Goal: Transaction & Acquisition: Purchase product/service

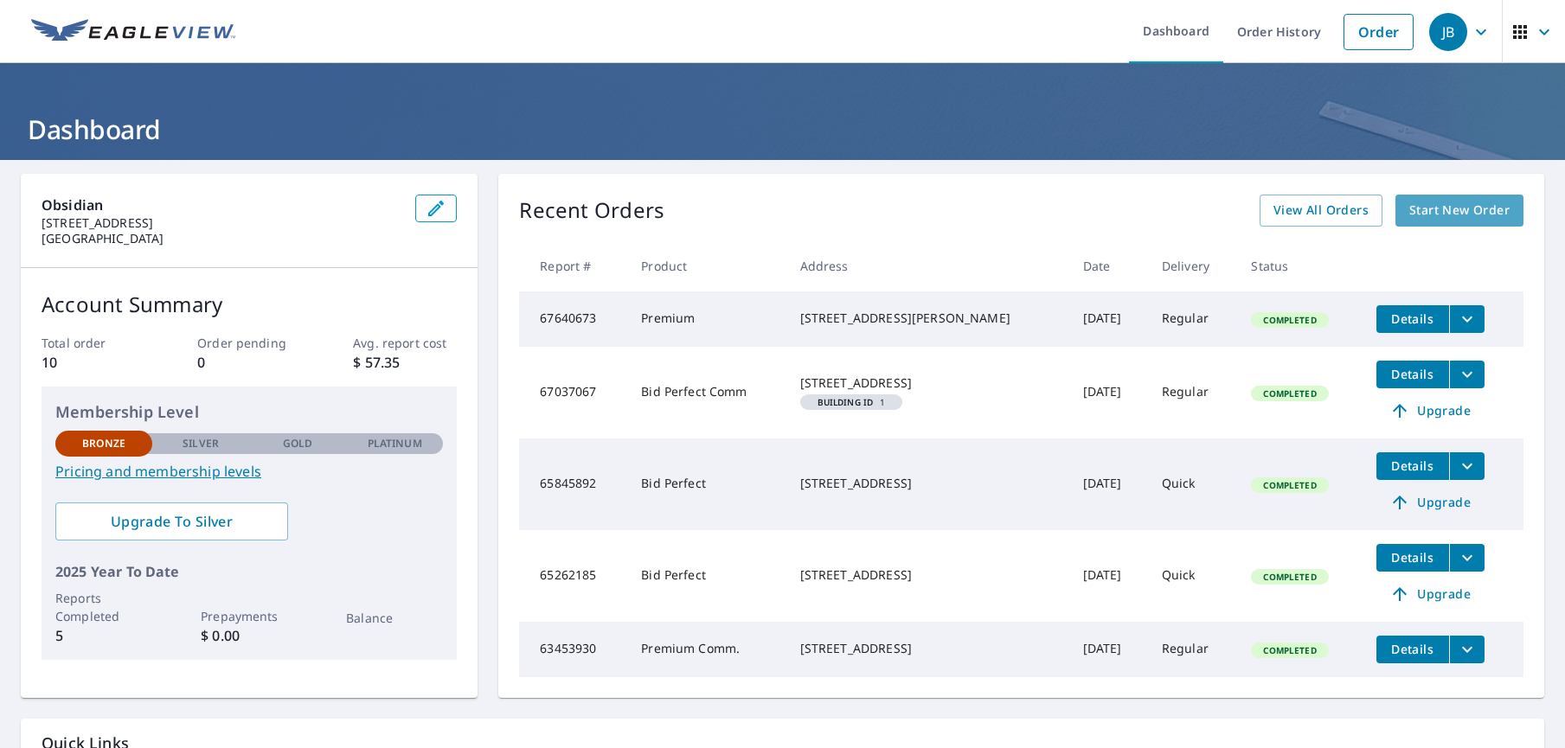
click at [1423, 214] on span "Start New Order" at bounding box center [1459, 211] width 100 height 22
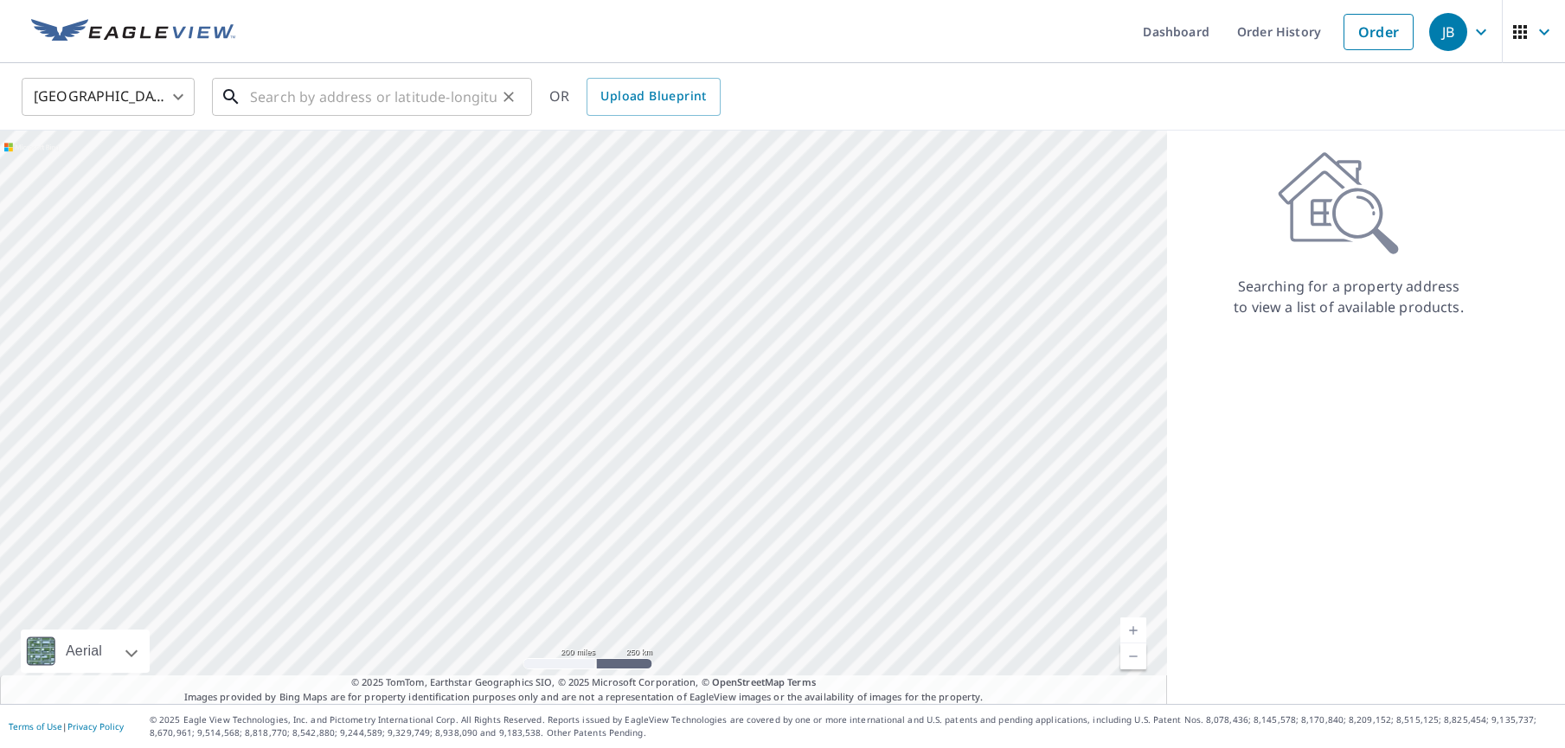
click at [328, 96] on input "text" at bounding box center [373, 97] width 246 height 48
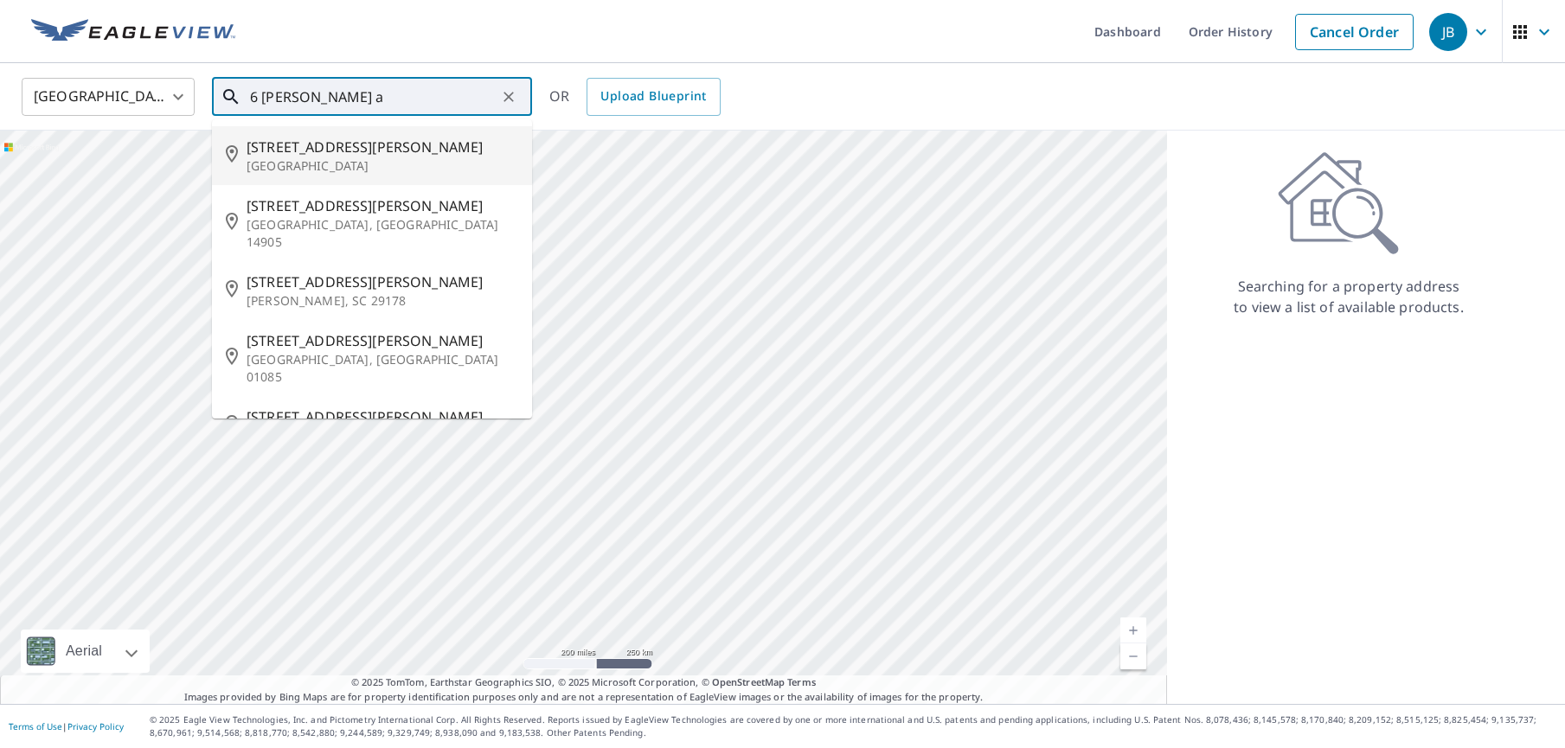
click at [315, 158] on p "[GEOGRAPHIC_DATA]" at bounding box center [382, 165] width 272 height 17
type input "[STREET_ADDRESS][PERSON_NAME]"
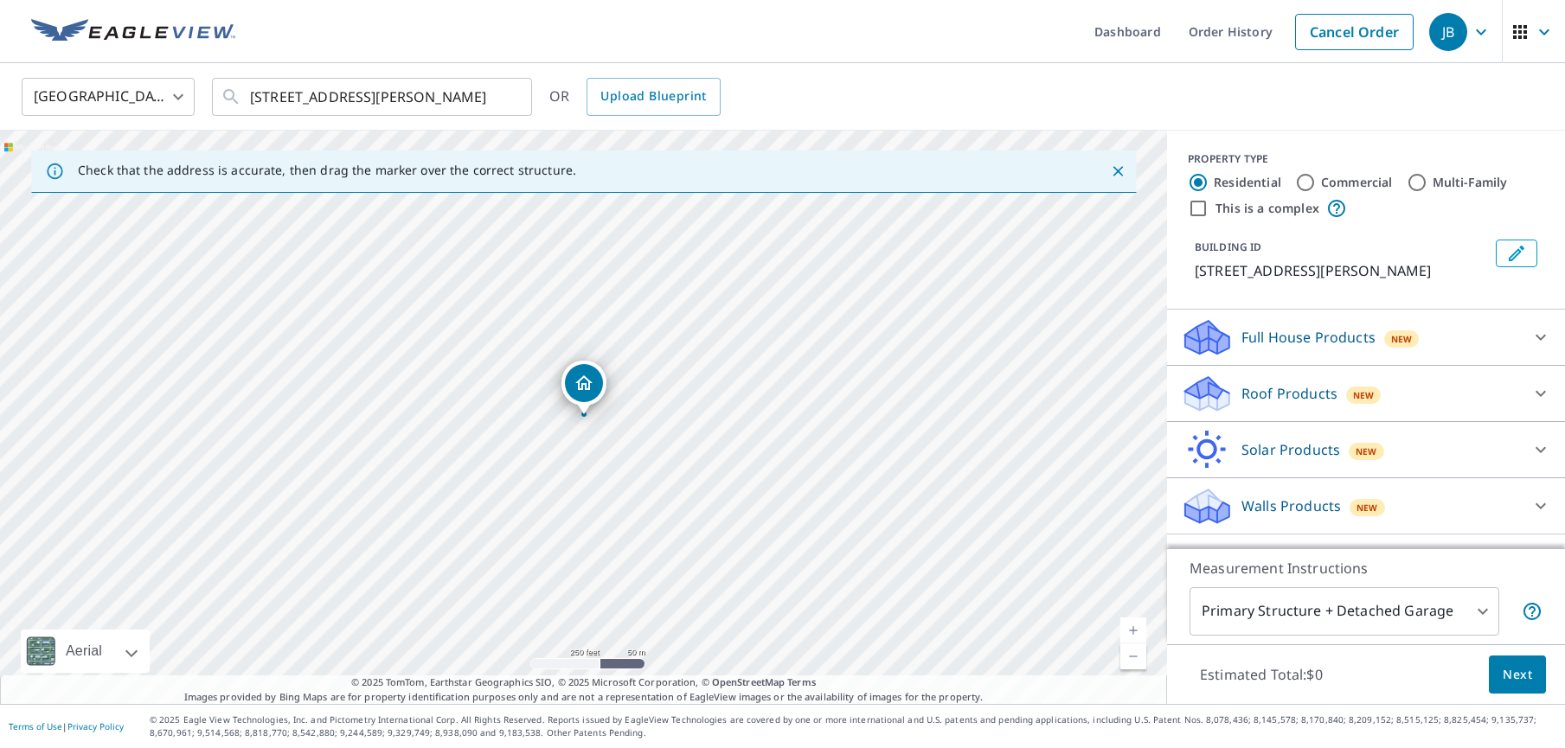
click at [1135, 629] on link "Current Level 17, Zoom In" at bounding box center [1133, 631] width 26 height 26
click at [1135, 629] on link "Current Level 18, Zoom In" at bounding box center [1133, 631] width 26 height 26
click at [1135, 629] on link "Current Level 19, Zoom In" at bounding box center [1133, 631] width 26 height 26
click at [1134, 630] on link "Current Level 20, Zoom In Disabled" at bounding box center [1133, 631] width 26 height 26
click at [1280, 400] on p "Roof Products" at bounding box center [1289, 393] width 96 height 21
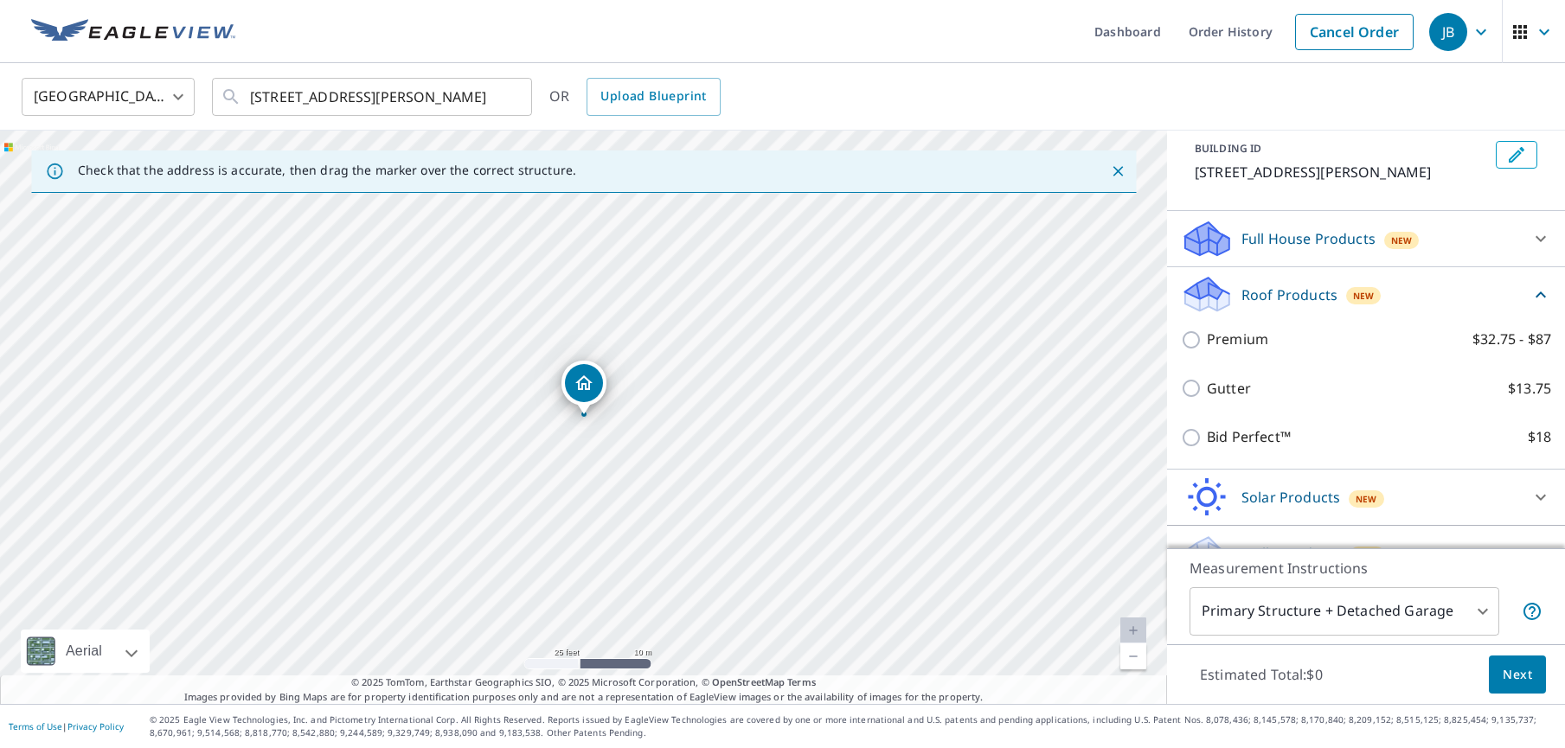
scroll to position [101, 0]
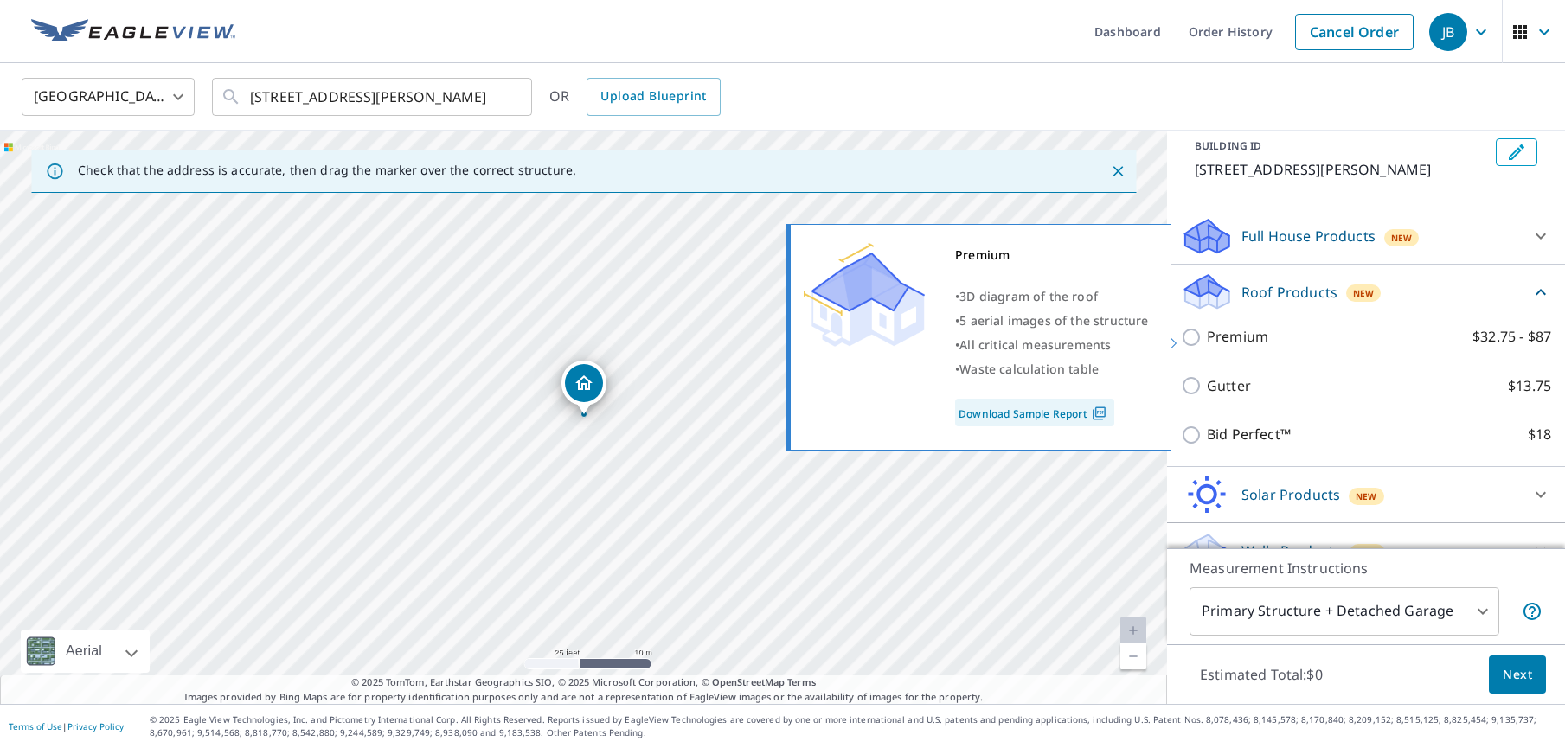
click at [1191, 335] on input "Premium $32.75 - $87" at bounding box center [1194, 337] width 26 height 21
checkbox input "true"
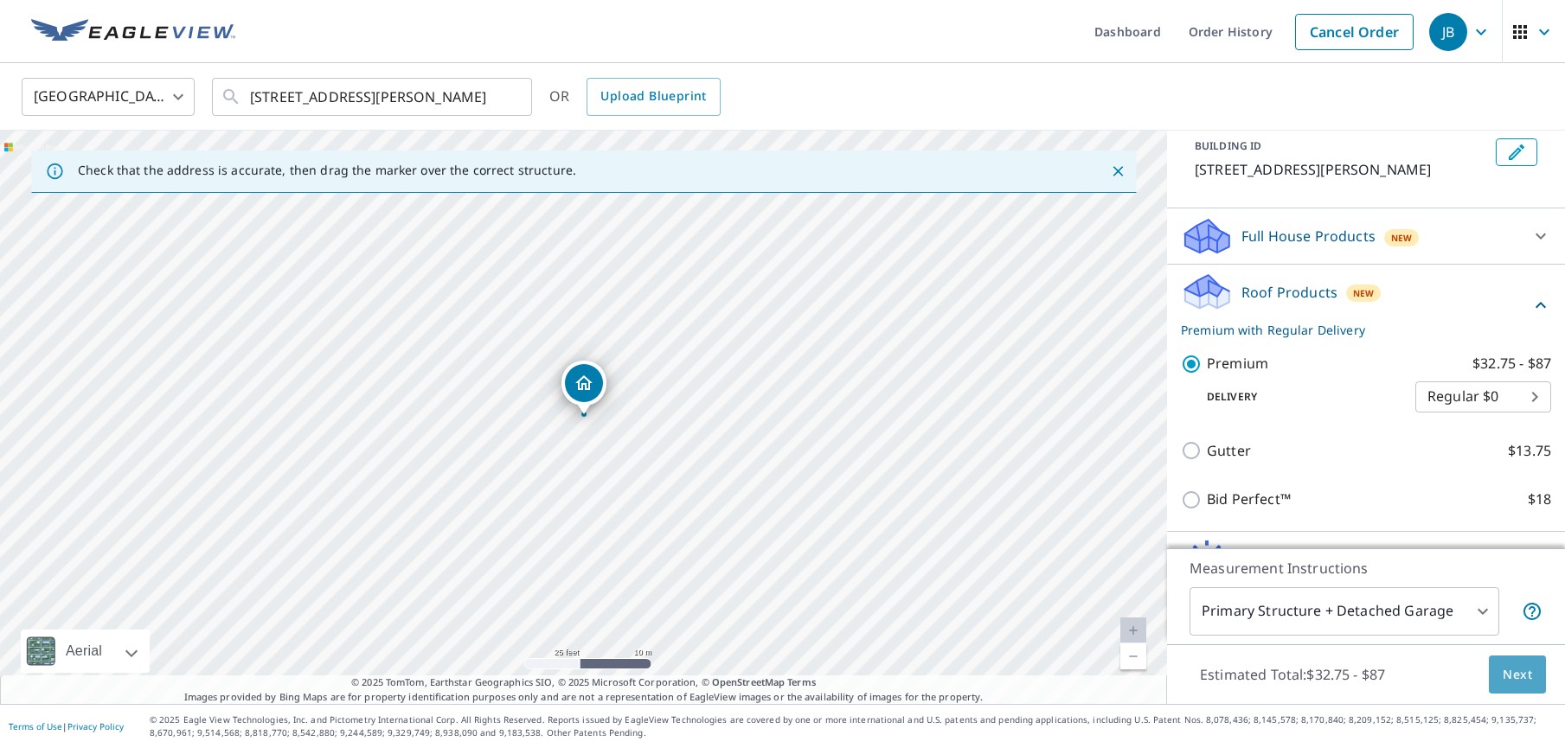
click at [1524, 676] on span "Next" at bounding box center [1516, 675] width 29 height 22
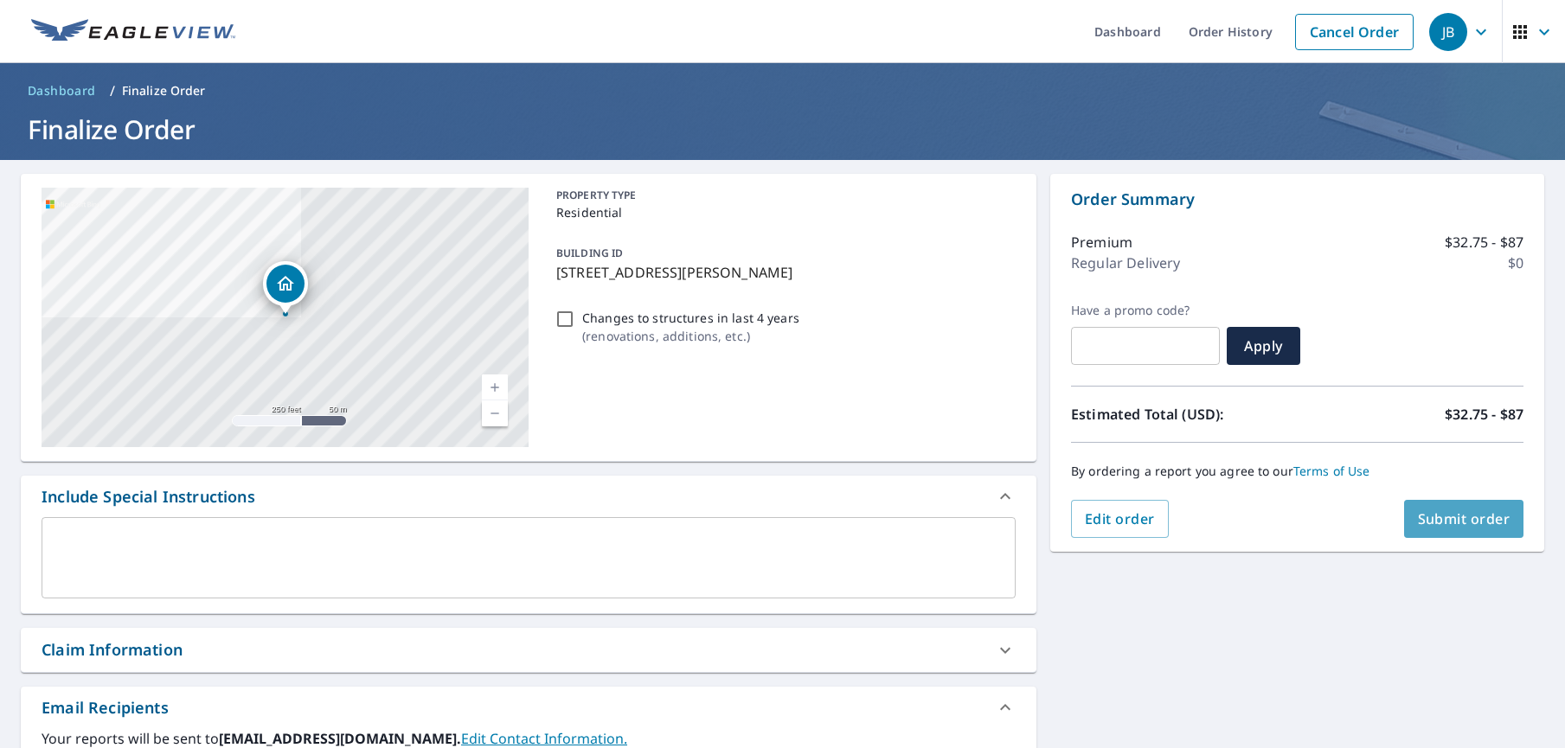
click at [1434, 514] on span "Submit order" at bounding box center [1464, 518] width 93 height 19
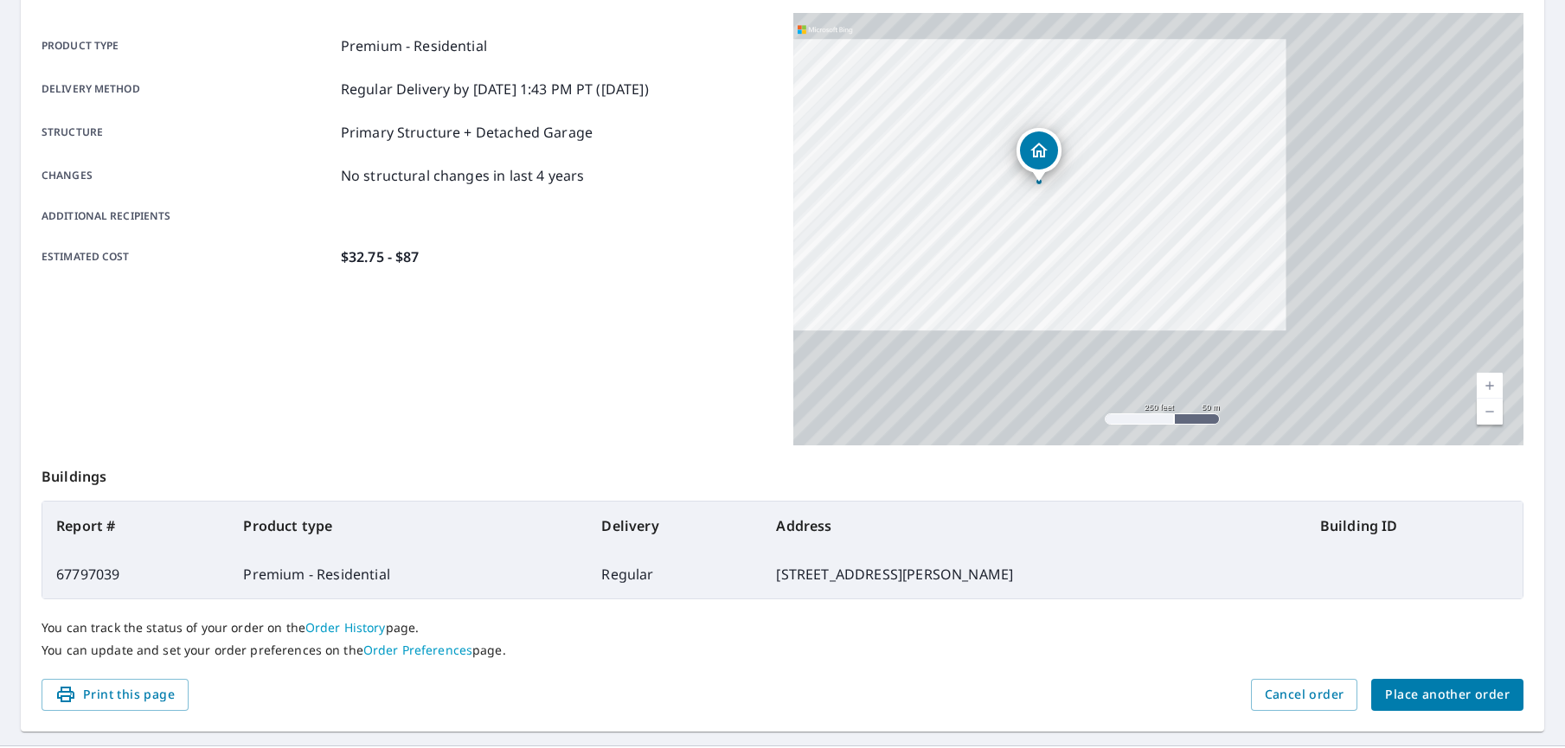
scroll to position [269, 0]
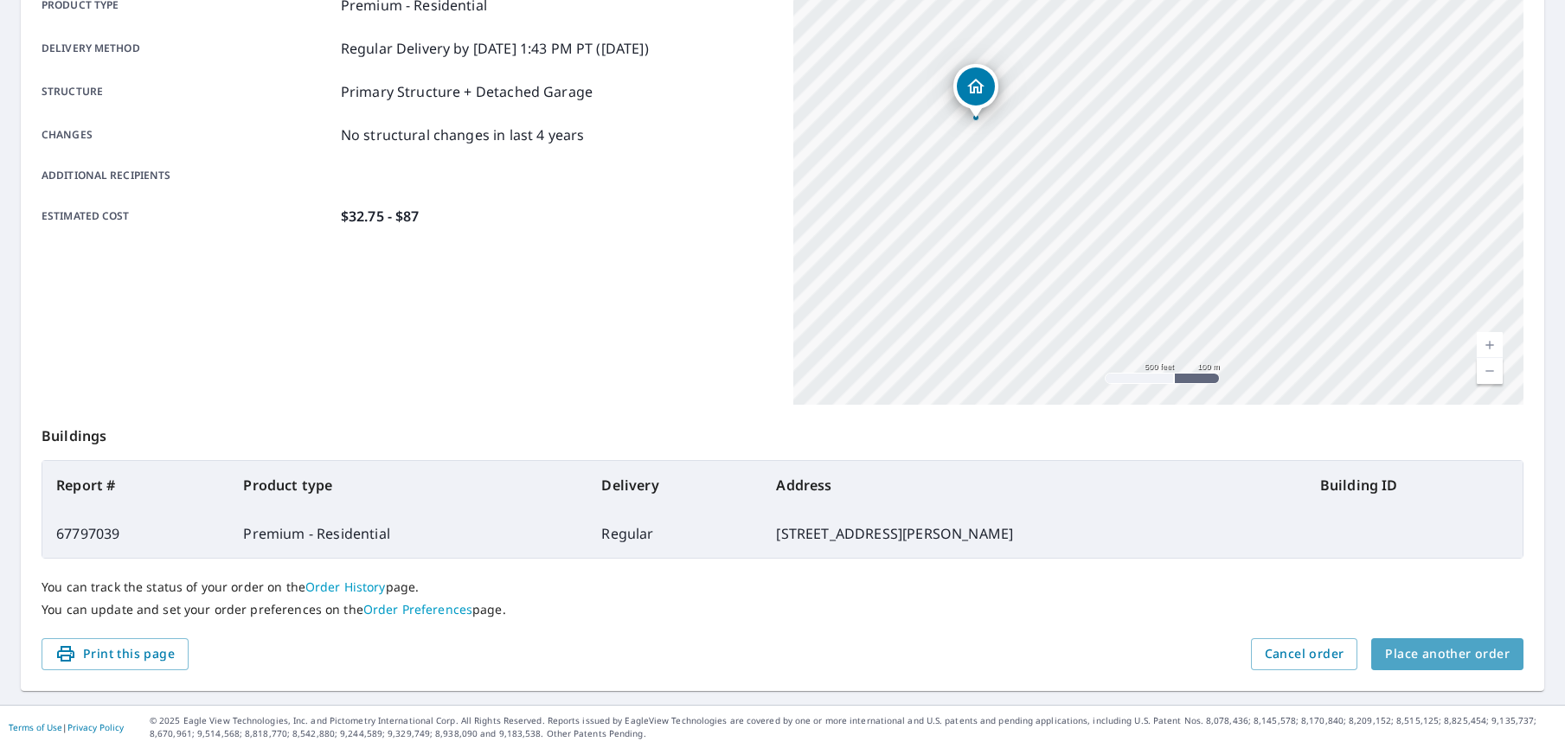
click at [1456, 657] on span "Place another order" at bounding box center [1447, 654] width 125 height 22
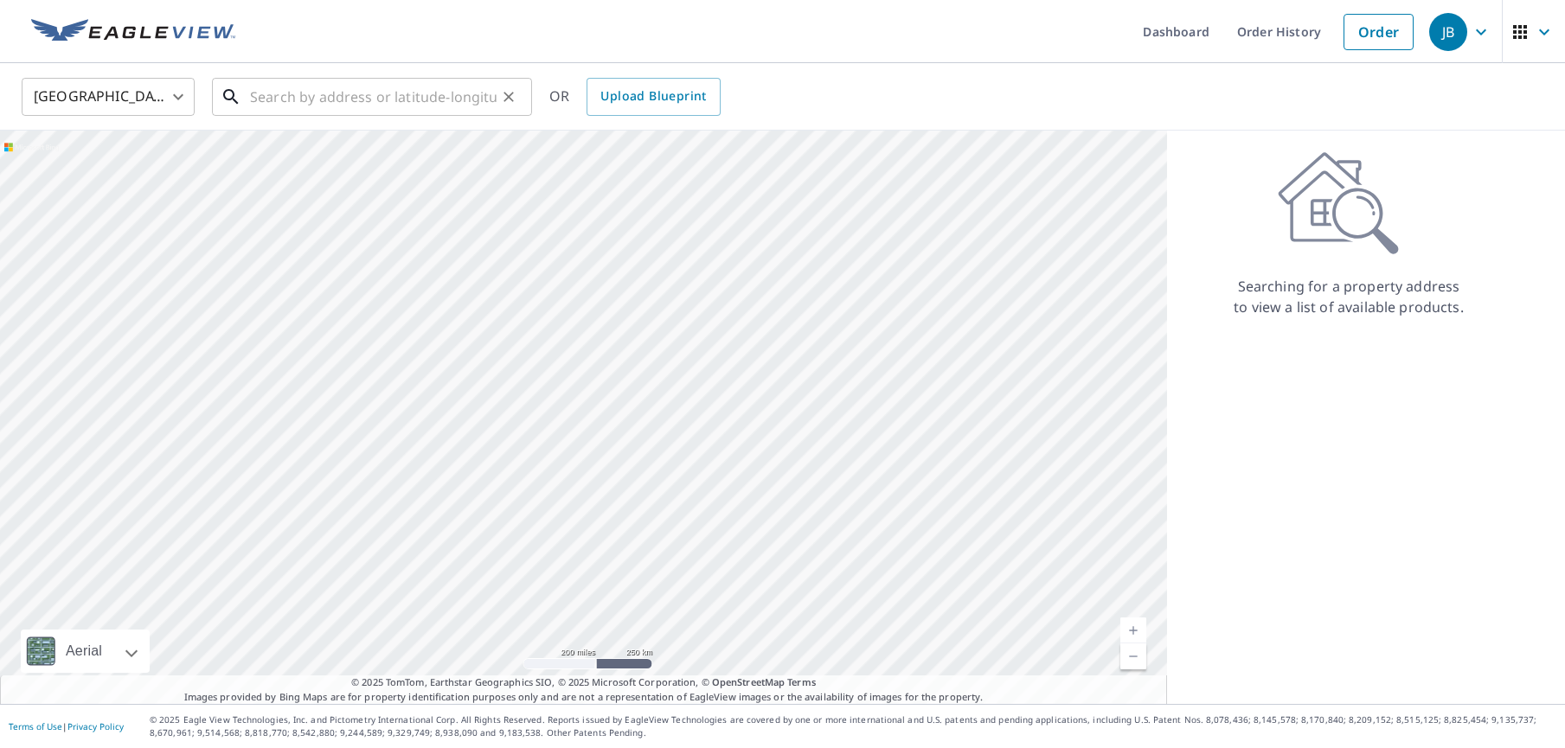
click at [256, 98] on input "text" at bounding box center [373, 97] width 246 height 48
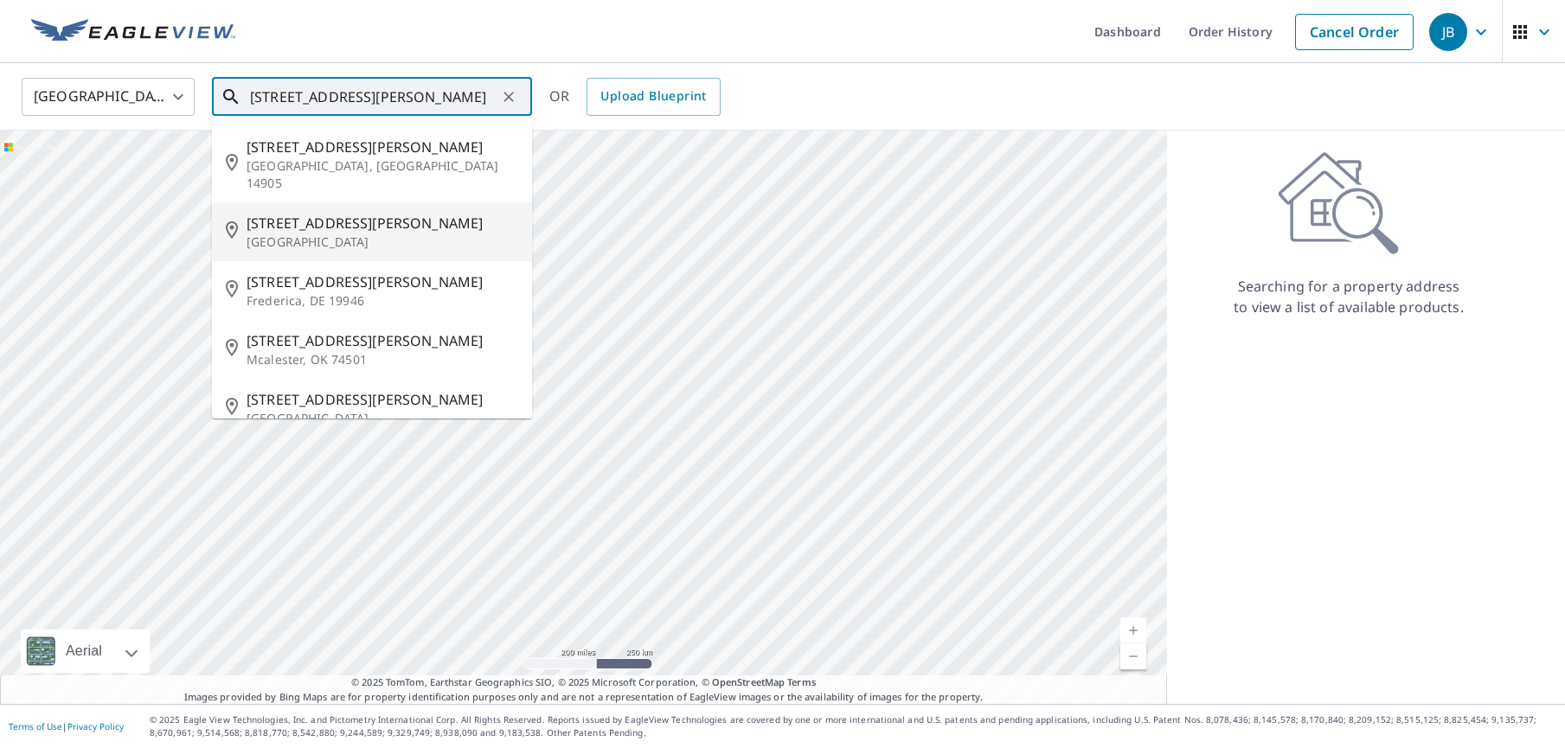
click at [296, 213] on span "[STREET_ADDRESS][PERSON_NAME]" at bounding box center [382, 223] width 272 height 21
type input "[STREET_ADDRESS][PERSON_NAME]"
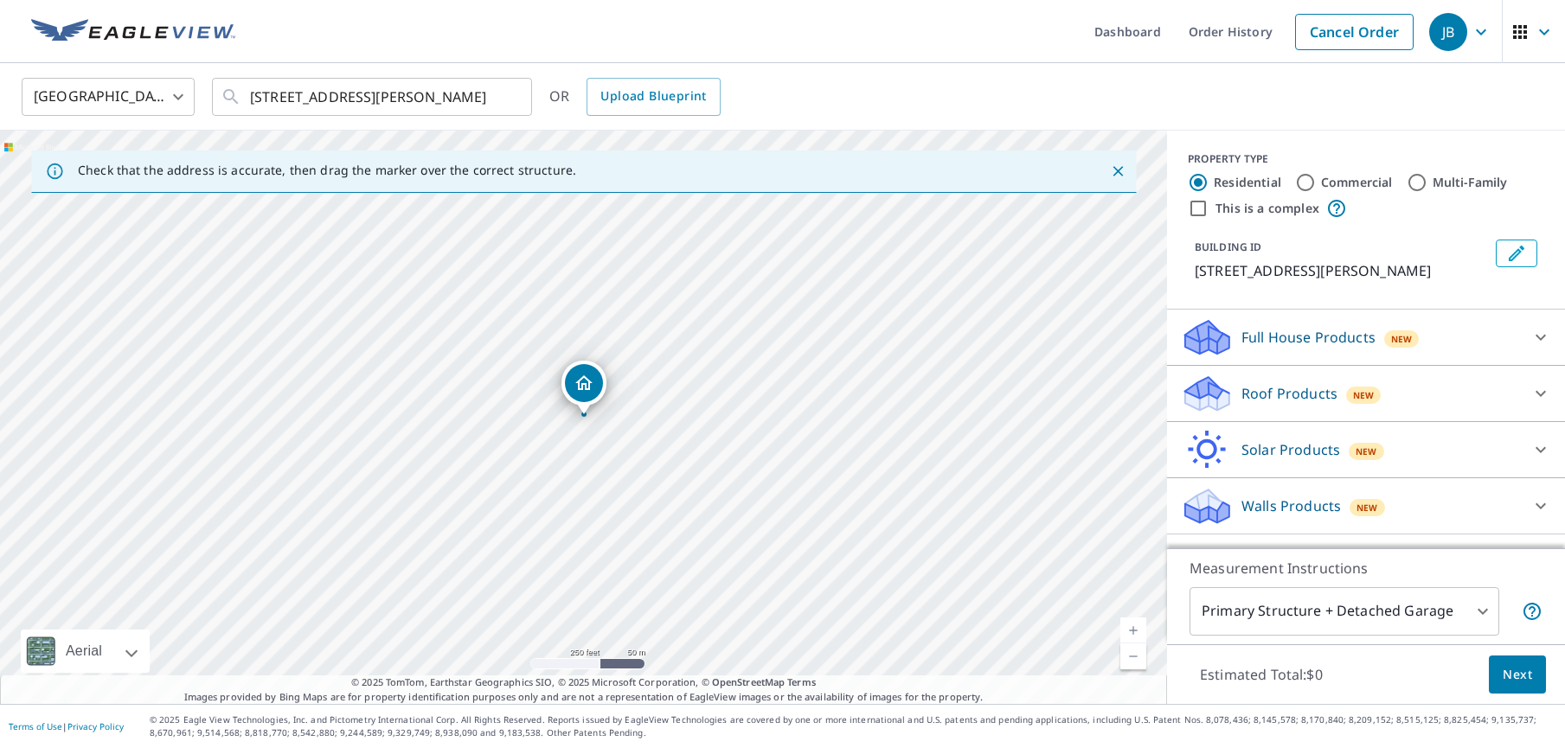
click at [1136, 631] on link "Current Level 17, Zoom In" at bounding box center [1133, 631] width 26 height 26
click at [1136, 631] on link "Current Level 18, Zoom In" at bounding box center [1133, 631] width 26 height 26
click at [1136, 631] on link "Current Level 19, Zoom In" at bounding box center [1133, 631] width 26 height 26
click at [1268, 393] on p "Roof Products" at bounding box center [1289, 393] width 96 height 21
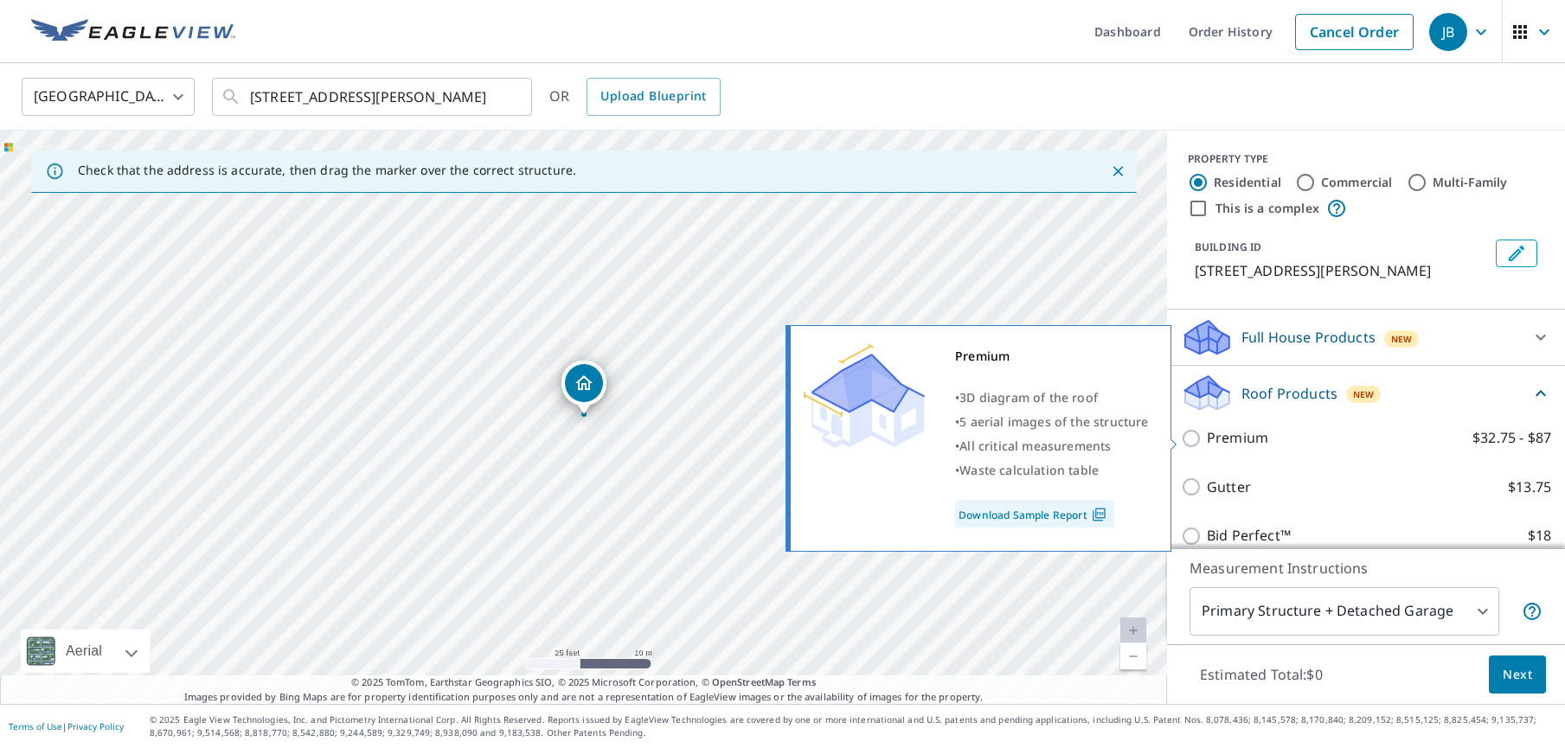
click at [1256, 442] on p "Premium" at bounding box center [1237, 438] width 61 height 22
click at [1207, 442] on input "Premium $32.75 - $87" at bounding box center [1194, 438] width 26 height 21
checkbox input "true"
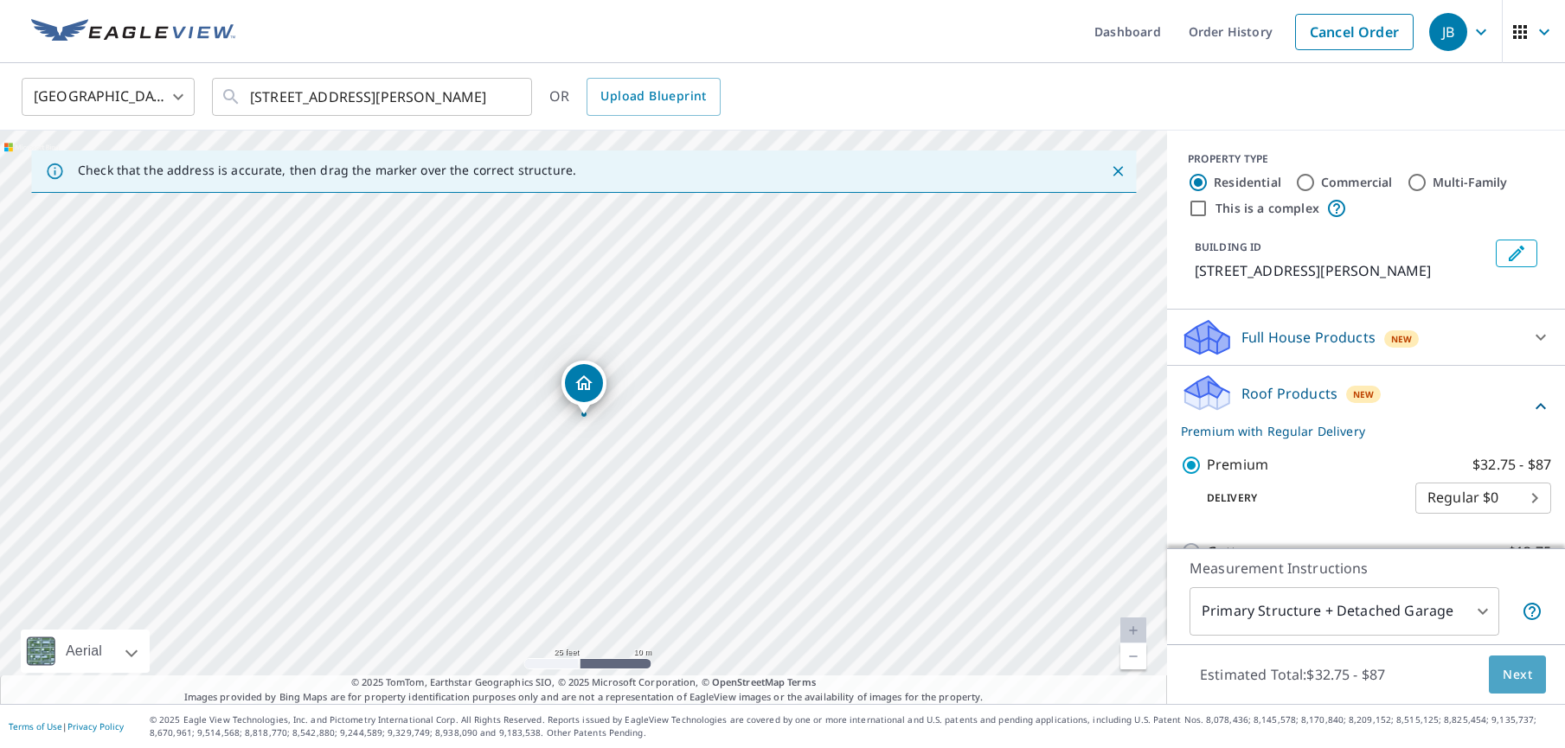
click at [1518, 674] on span "Next" at bounding box center [1516, 675] width 29 height 22
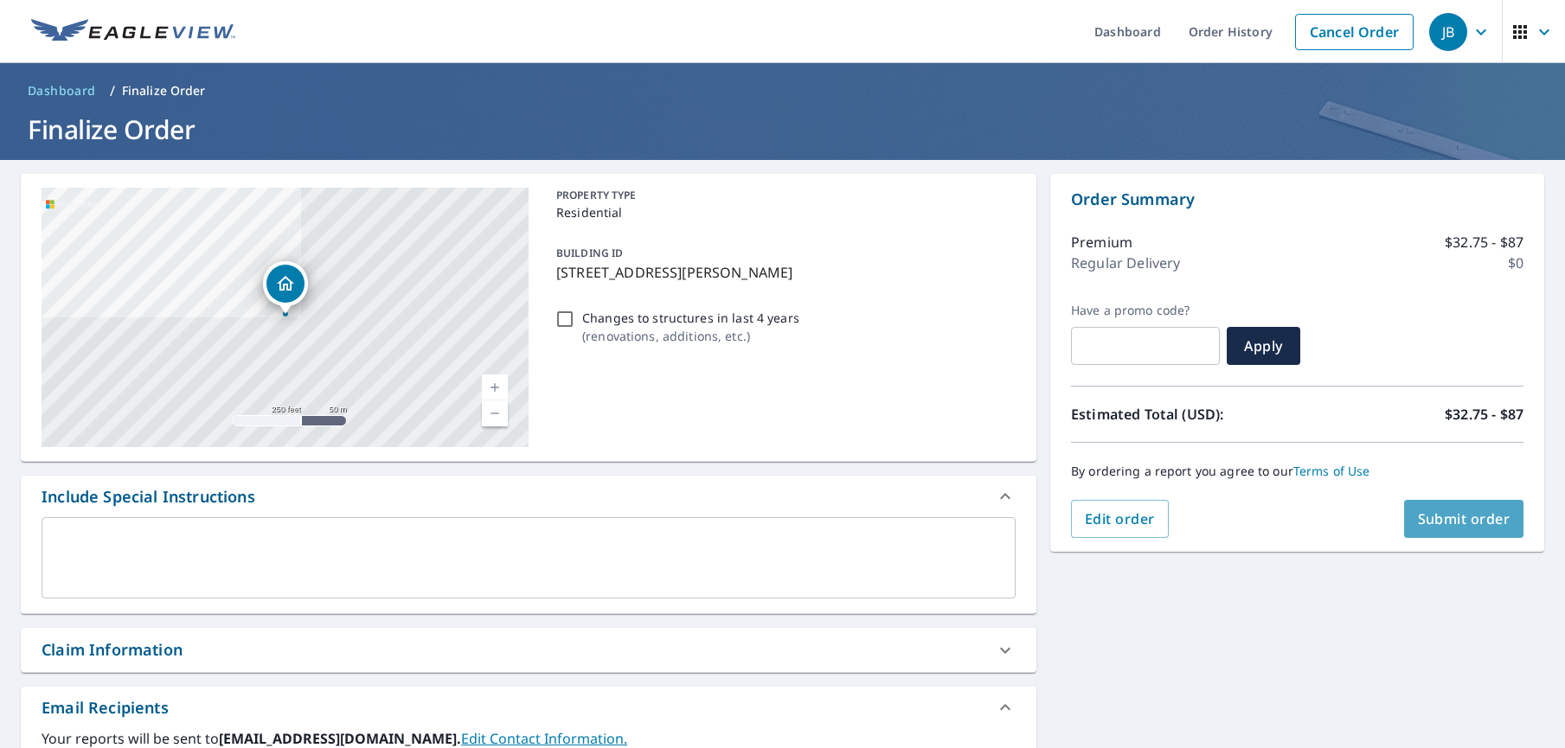
click at [1451, 520] on span "Submit order" at bounding box center [1464, 518] width 93 height 19
